Goal: Information Seeking & Learning: Learn about a topic

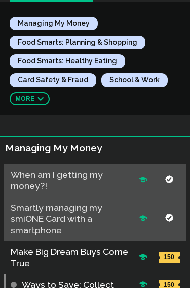
scroll to position [97, 0]
click at [43, 92] on button "More ⬇" at bounding box center [30, 98] width 41 height 13
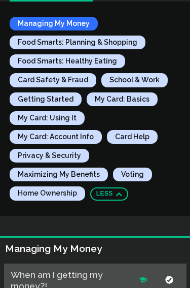
click at [75, 28] on buttton "Managing My Money" at bounding box center [54, 24] width 88 height 14
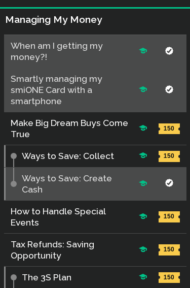
scroll to position [324, 0]
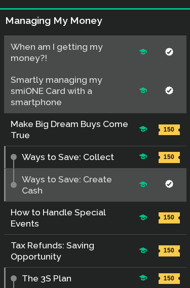
click at [159, 180] on span "✔" at bounding box center [169, 185] width 24 height 10
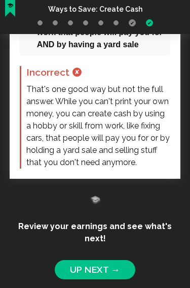
scroll to position [2104, 0]
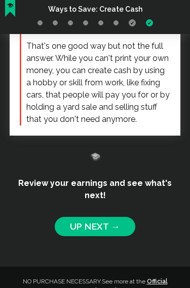
click at [116, 217] on link "Up Next →" at bounding box center [95, 226] width 81 height 19
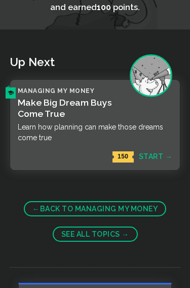
scroll to position [84, 0]
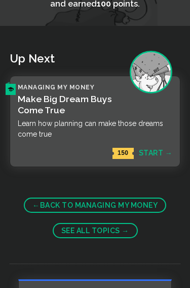
click at [158, 153] on link "✍ Managing My Money Make Big Dream Buys Come True Learn how planning can make t…" at bounding box center [95, 121] width 171 height 91
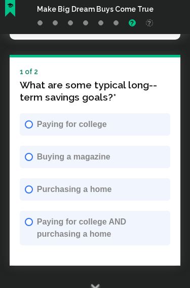
scroll to position [1440, 0]
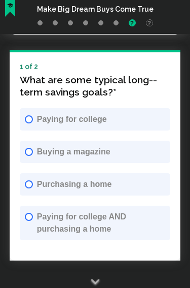
click at [130, 181] on span "Purchasing a home" at bounding box center [101, 184] width 129 height 12
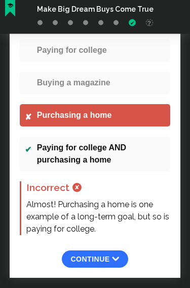
scroll to position [1509, 0]
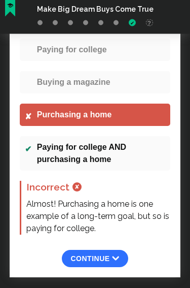
click at [118, 255] on b "⬇" at bounding box center [116, 259] width 8 height 8
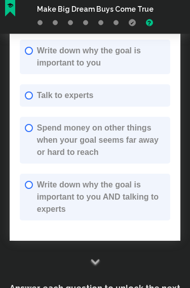
scroll to position [1800, 0]
click at [146, 178] on span "Write down why the goal is important to you AND talking to experts" at bounding box center [101, 196] width 129 height 37
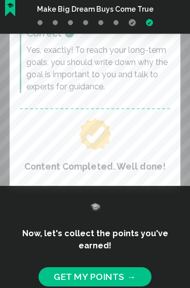
scroll to position [2003, 0]
click at [131, 271] on b "→" at bounding box center [131, 276] width 9 height 11
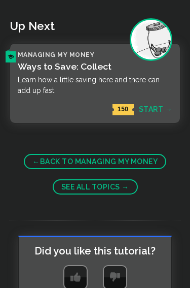
scroll to position [124, 0]
click at [163, 113] on link "✍ Managing My Money Ways to Save: Collect Learn how a little saving here and th…" at bounding box center [95, 83] width 171 height 80
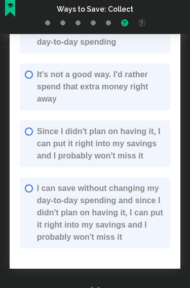
scroll to position [1304, 0]
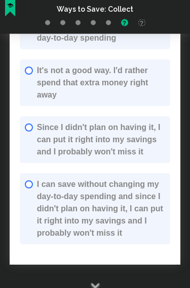
click at [154, 190] on span "I can save without changing my day-to-day spending and since I didn't plan on h…" at bounding box center [101, 208] width 129 height 61
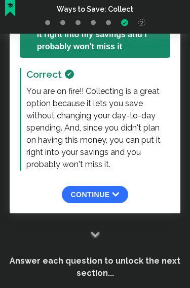
click at [109, 191] on span "Continue ⬇" at bounding box center [94, 195] width 49 height 8
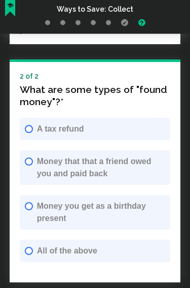
scroll to position [1627, 0]
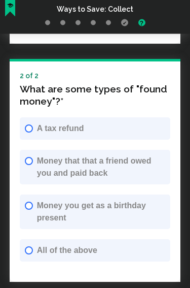
click at [115, 244] on span "All of the above" at bounding box center [101, 250] width 129 height 12
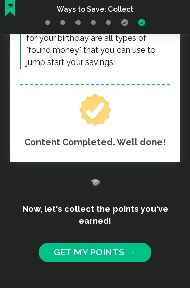
scroll to position [1947, 0]
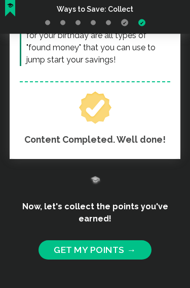
click at [130, 244] on b "→" at bounding box center [131, 249] width 9 height 11
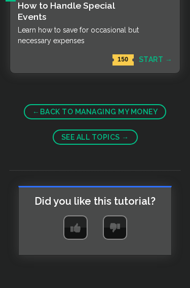
scroll to position [295, 0]
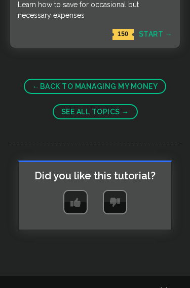
click at [129, 113] on b "→" at bounding box center [126, 112] width 8 height 8
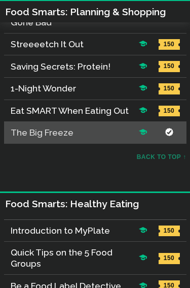
scroll to position [812, 0]
